Goal: Entertainment & Leisure: Consume media (video, audio)

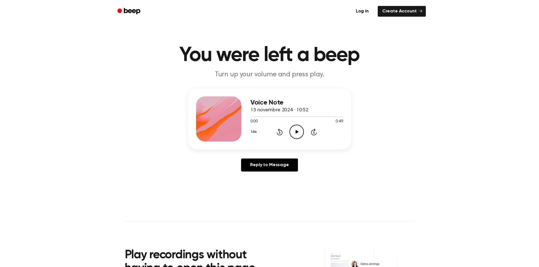
click at [297, 135] on icon "Play Audio" at bounding box center [296, 132] width 14 height 14
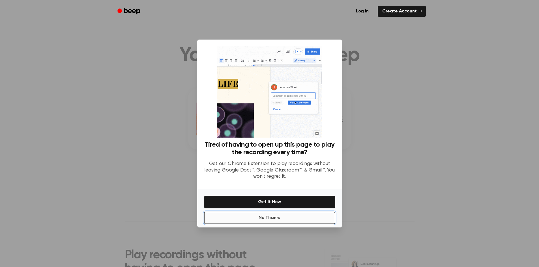
click at [275, 221] on button "No Thanks" at bounding box center [269, 218] width 131 height 12
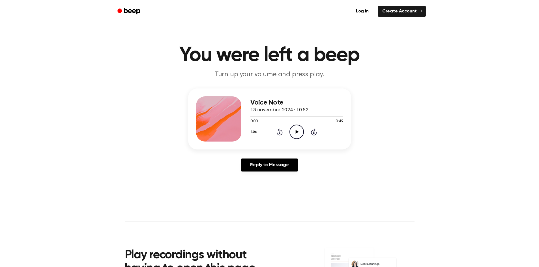
click at [294, 129] on icon "Play Audio" at bounding box center [296, 132] width 14 height 14
click at [254, 117] on div at bounding box center [296, 116] width 93 height 5
click at [280, 117] on div at bounding box center [296, 116] width 93 height 5
click at [299, 132] on icon "Play Audio" at bounding box center [296, 132] width 14 height 14
click at [295, 132] on icon "Play Audio" at bounding box center [296, 132] width 14 height 14
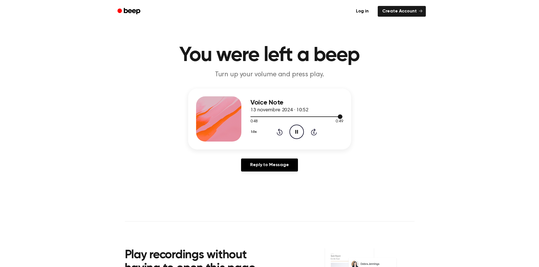
click at [266, 117] on div at bounding box center [296, 116] width 93 height 5
click at [309, 117] on div at bounding box center [296, 116] width 93 height 1
drag, startPoint x: 340, startPoint y: 116, endPoint x: 326, endPoint y: 116, distance: 14.1
click at [326, 116] on div at bounding box center [296, 116] width 93 height 5
click at [300, 129] on icon "Play Audio" at bounding box center [296, 132] width 14 height 14
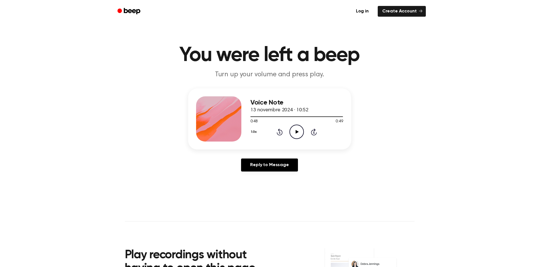
click at [295, 132] on icon "Play Audio" at bounding box center [296, 132] width 14 height 14
